Goal: Find specific page/section: Find specific page/section

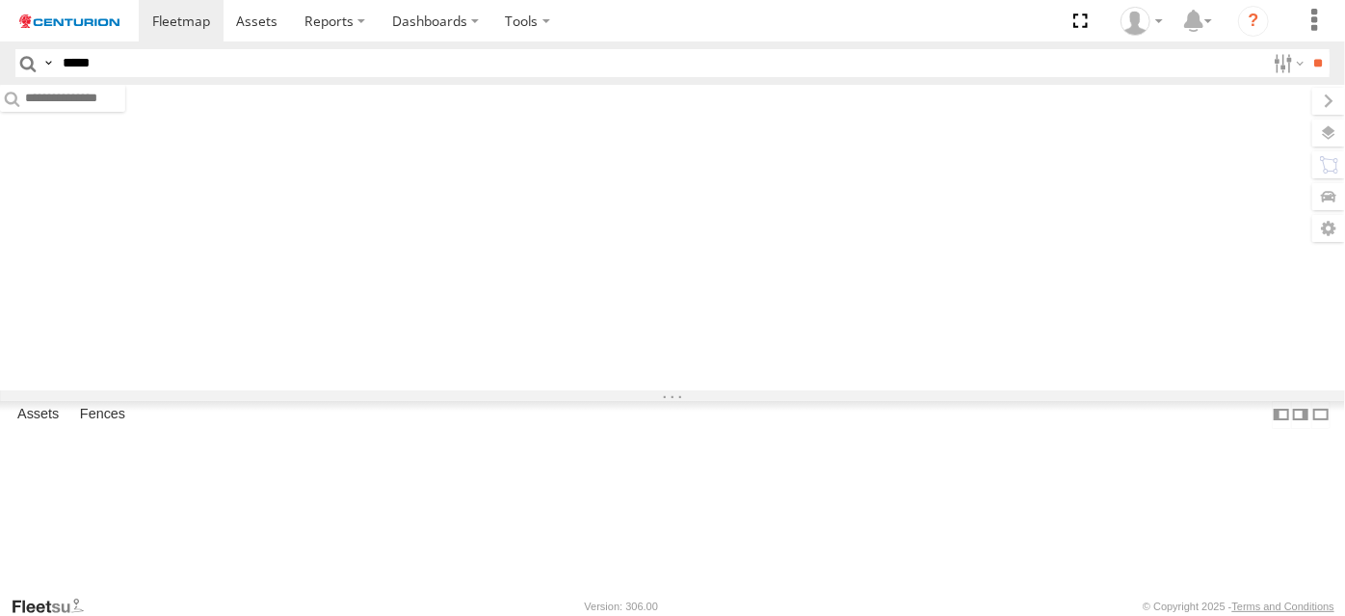
click at [1308, 49] on input "**" at bounding box center [1319, 63] width 22 height 28
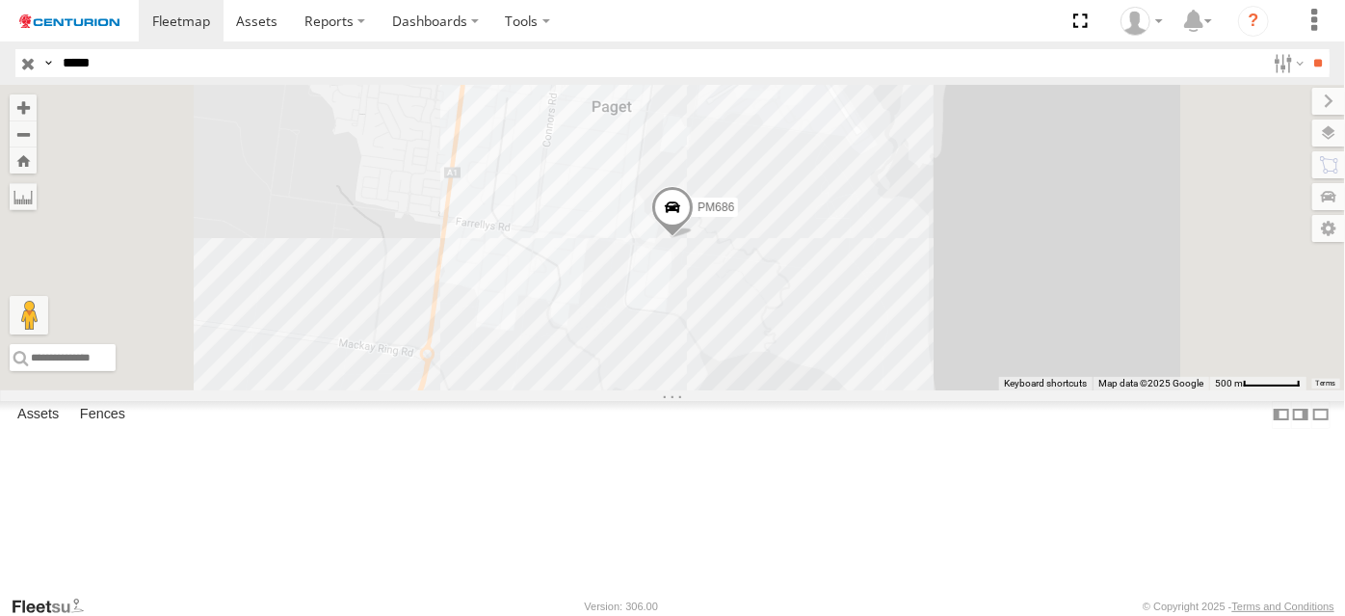
click at [61, 50] on input "*****" at bounding box center [660, 63] width 1210 height 28
type input "*****"
click at [1308, 49] on input "**" at bounding box center [1319, 63] width 22 height 28
